Goal: Navigation & Orientation: Find specific page/section

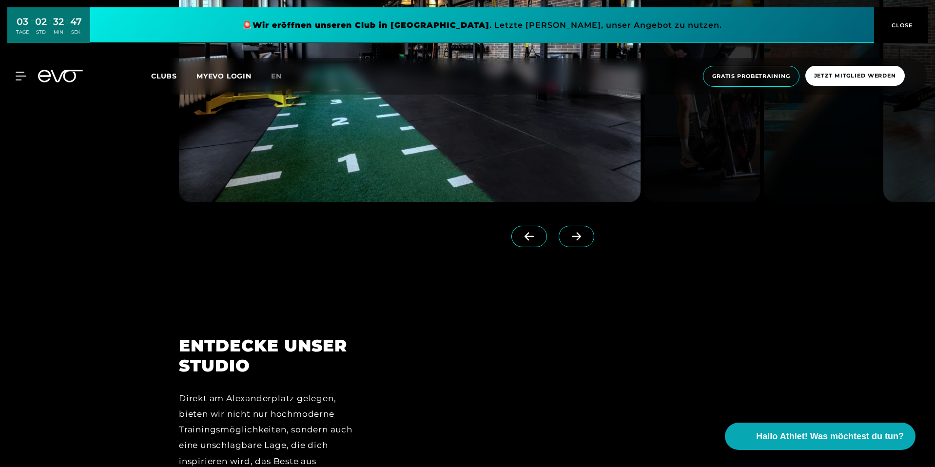
scroll to position [1133, 0]
click at [909, 26] on span "CLOSE" at bounding box center [902, 25] width 24 height 9
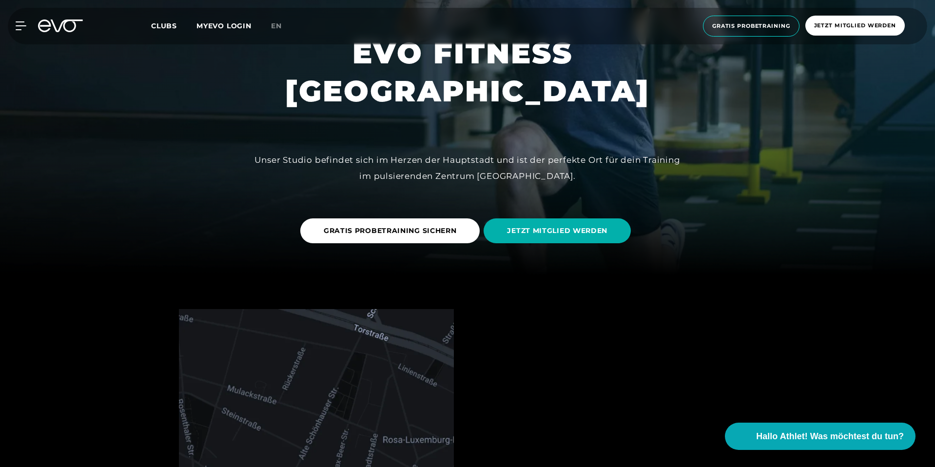
scroll to position [0, 0]
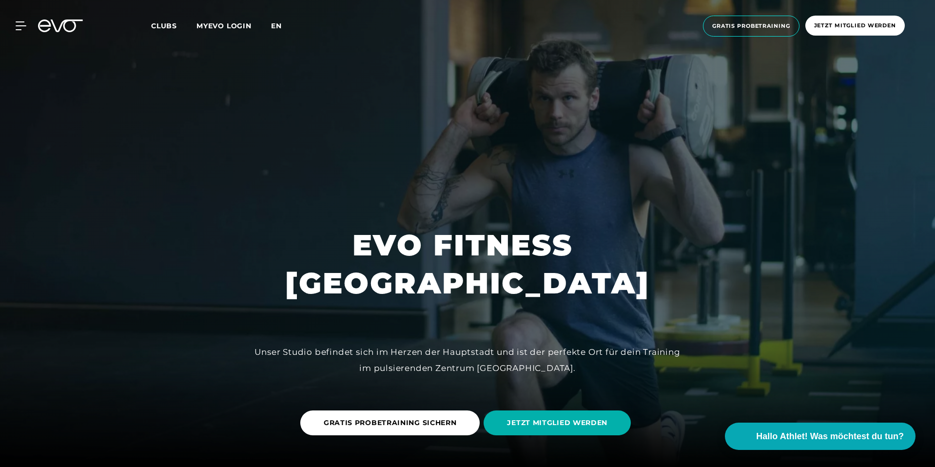
click at [276, 23] on span "en" at bounding box center [276, 25] width 11 height 9
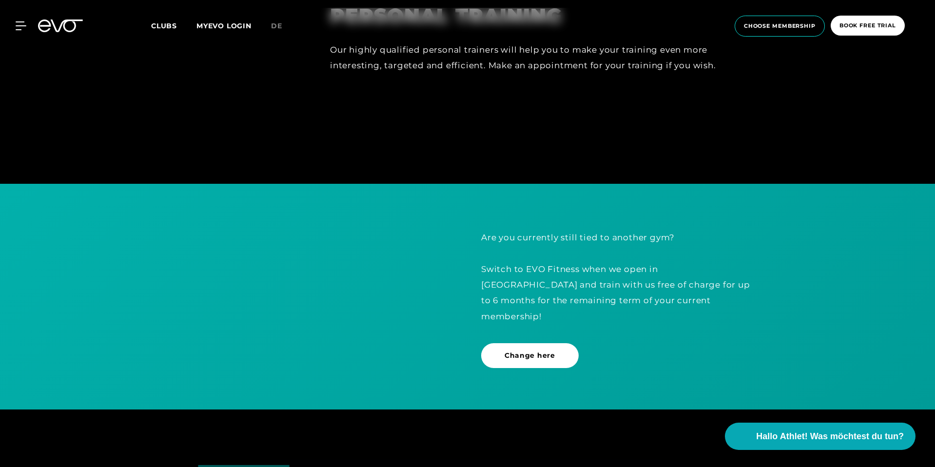
scroll to position [2791, 0]
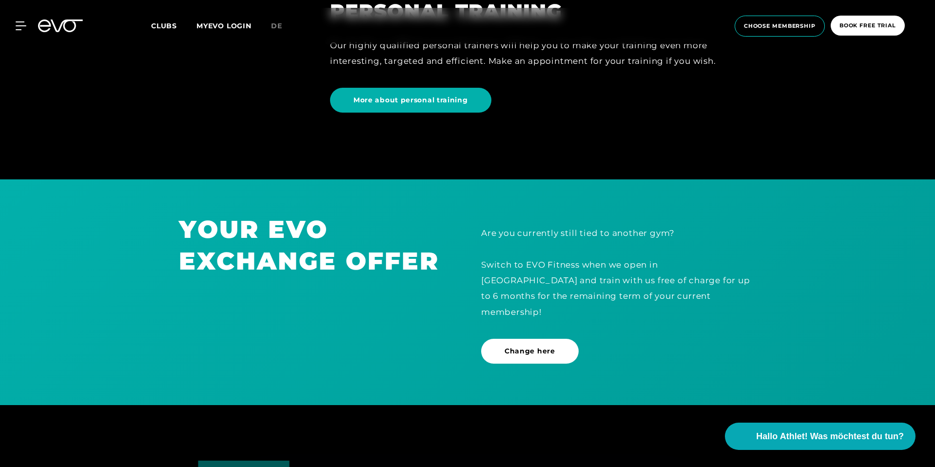
click at [165, 29] on span "Clubs" at bounding box center [164, 25] width 26 height 9
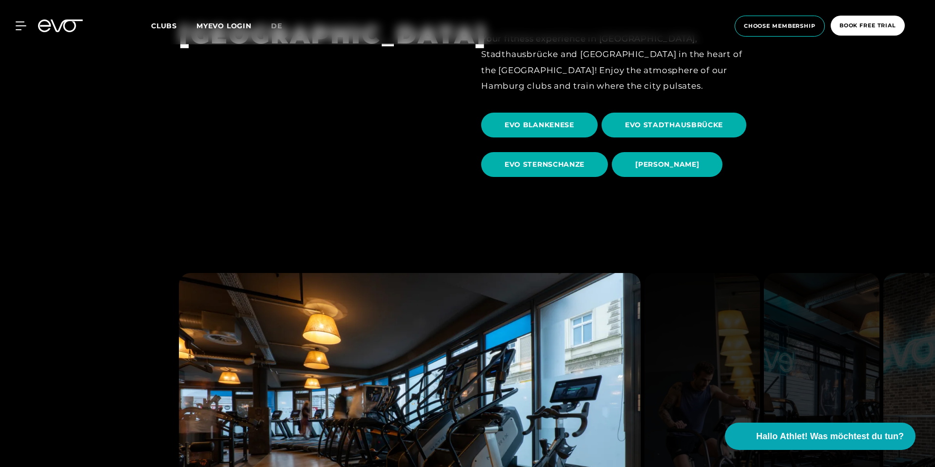
scroll to position [477, 0]
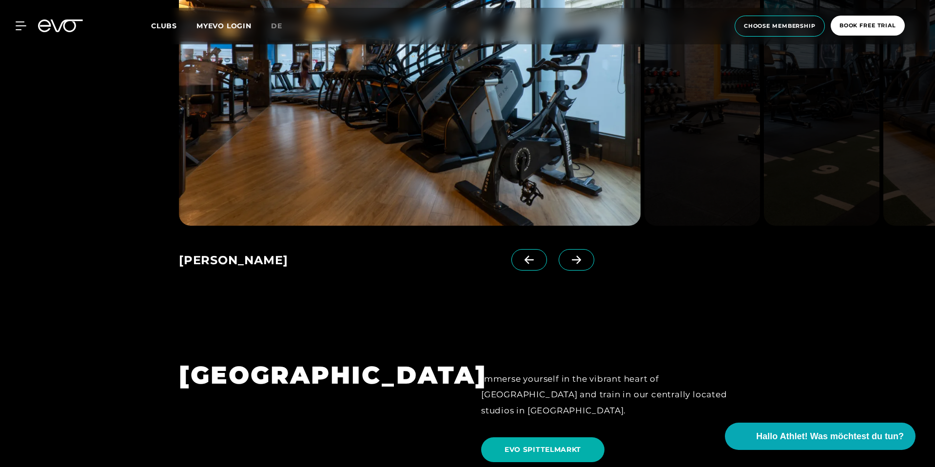
click at [568, 262] on icon at bounding box center [576, 260] width 17 height 9
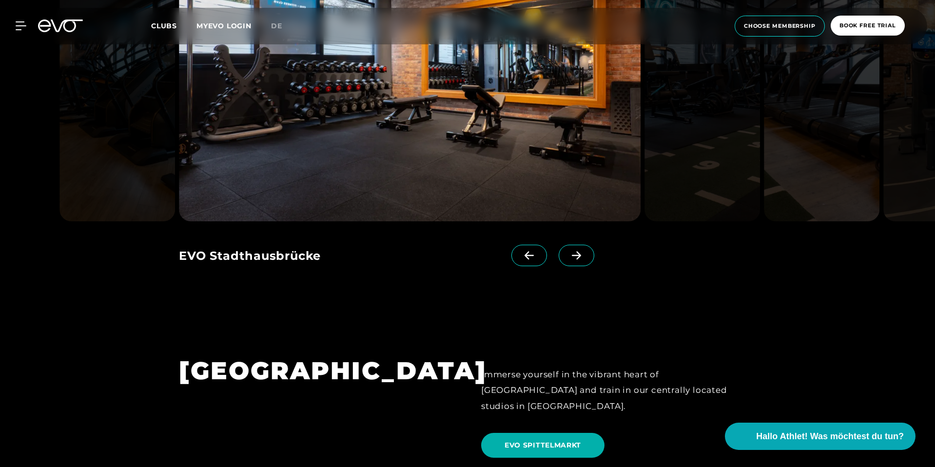
scroll to position [834, 0]
click at [565, 262] on span at bounding box center [577, 255] width 36 height 21
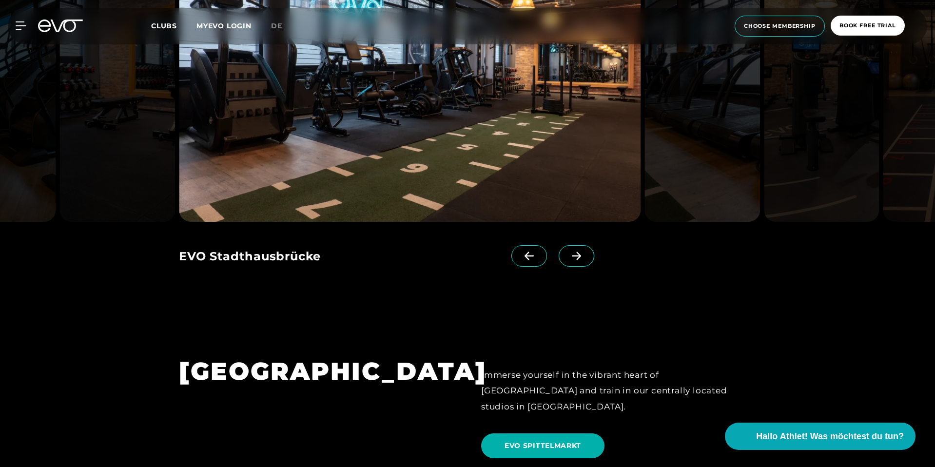
click at [565, 262] on span at bounding box center [577, 255] width 36 height 21
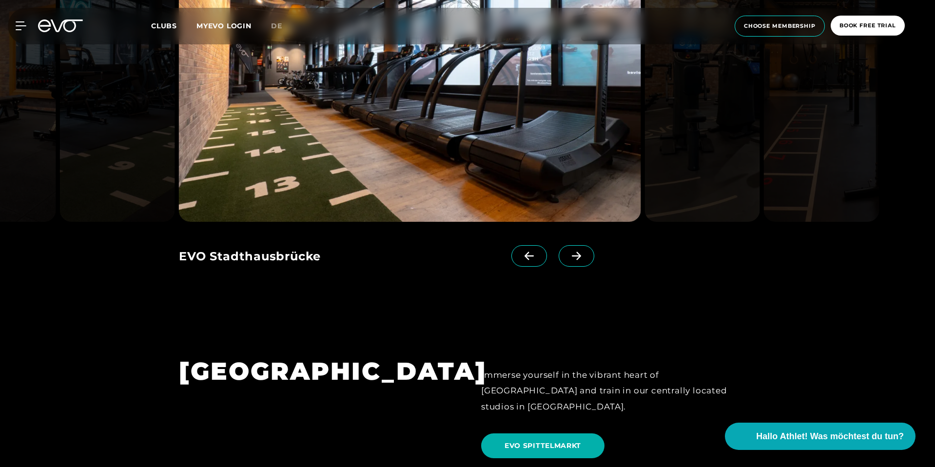
click at [565, 262] on span at bounding box center [577, 255] width 36 height 21
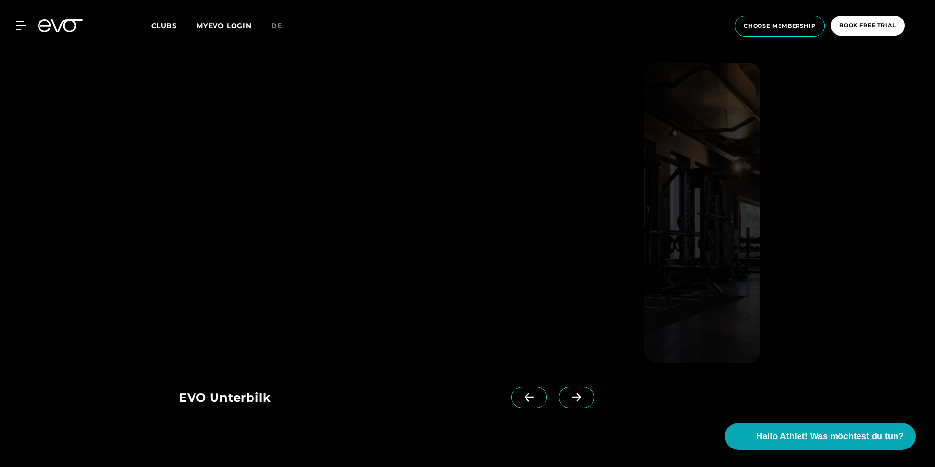
scroll to position [2024, 0]
